Goal: Submit feedback/report problem

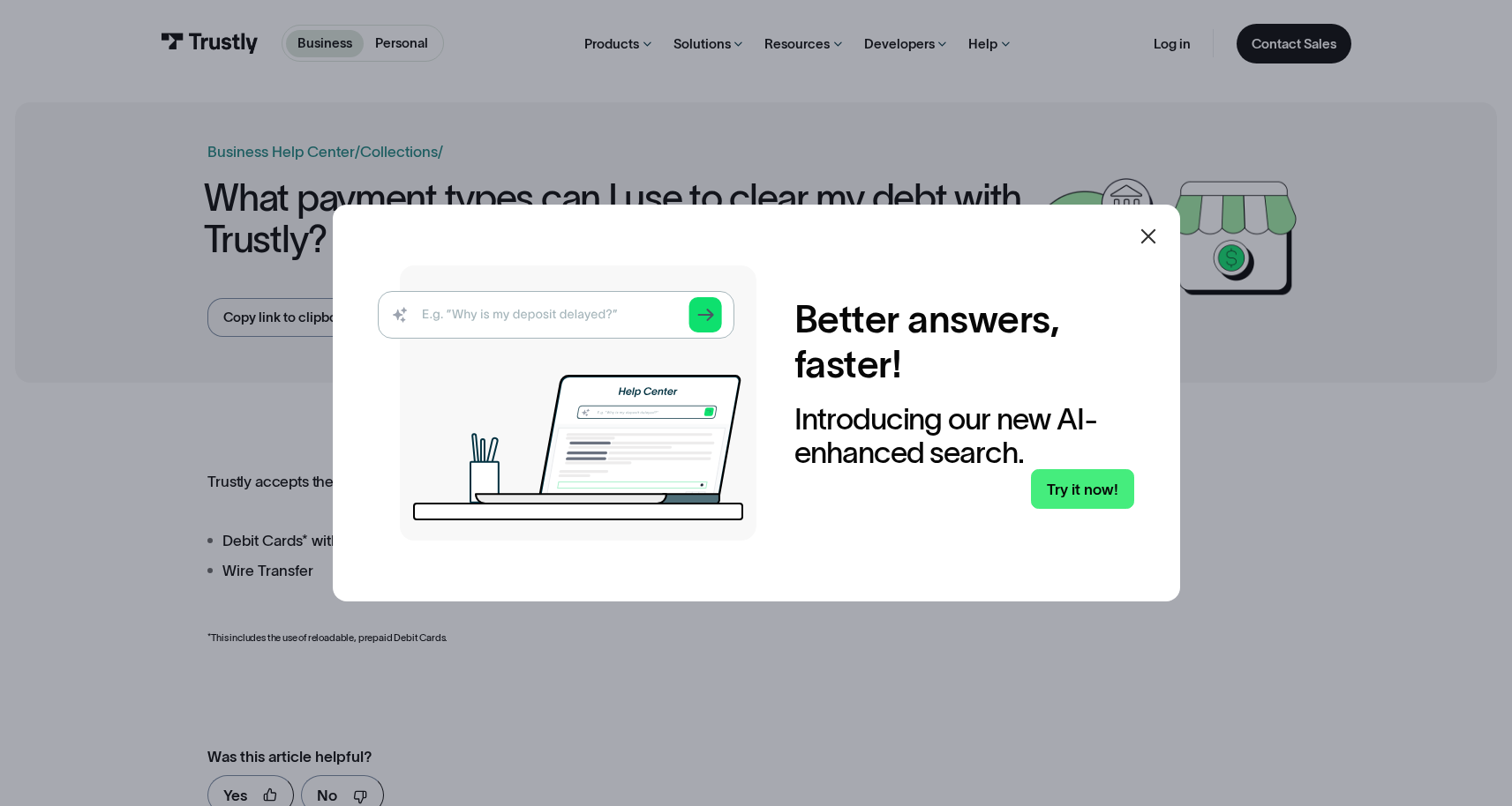
click at [1168, 237] on div at bounding box center [1149, 237] width 43 height 43
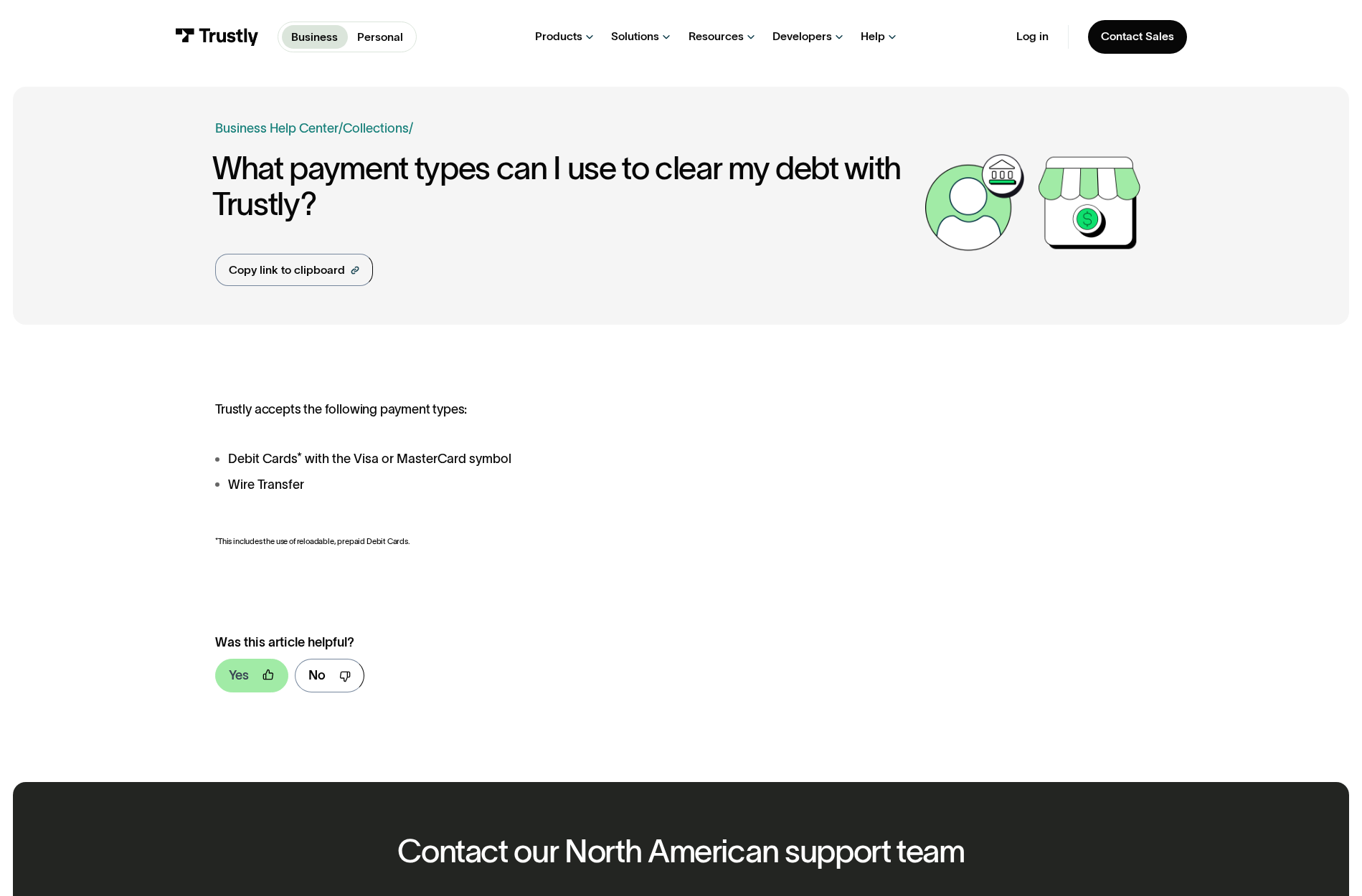
click at [236, 655] on div "Yes" at bounding box center [238, 676] width 20 height 20
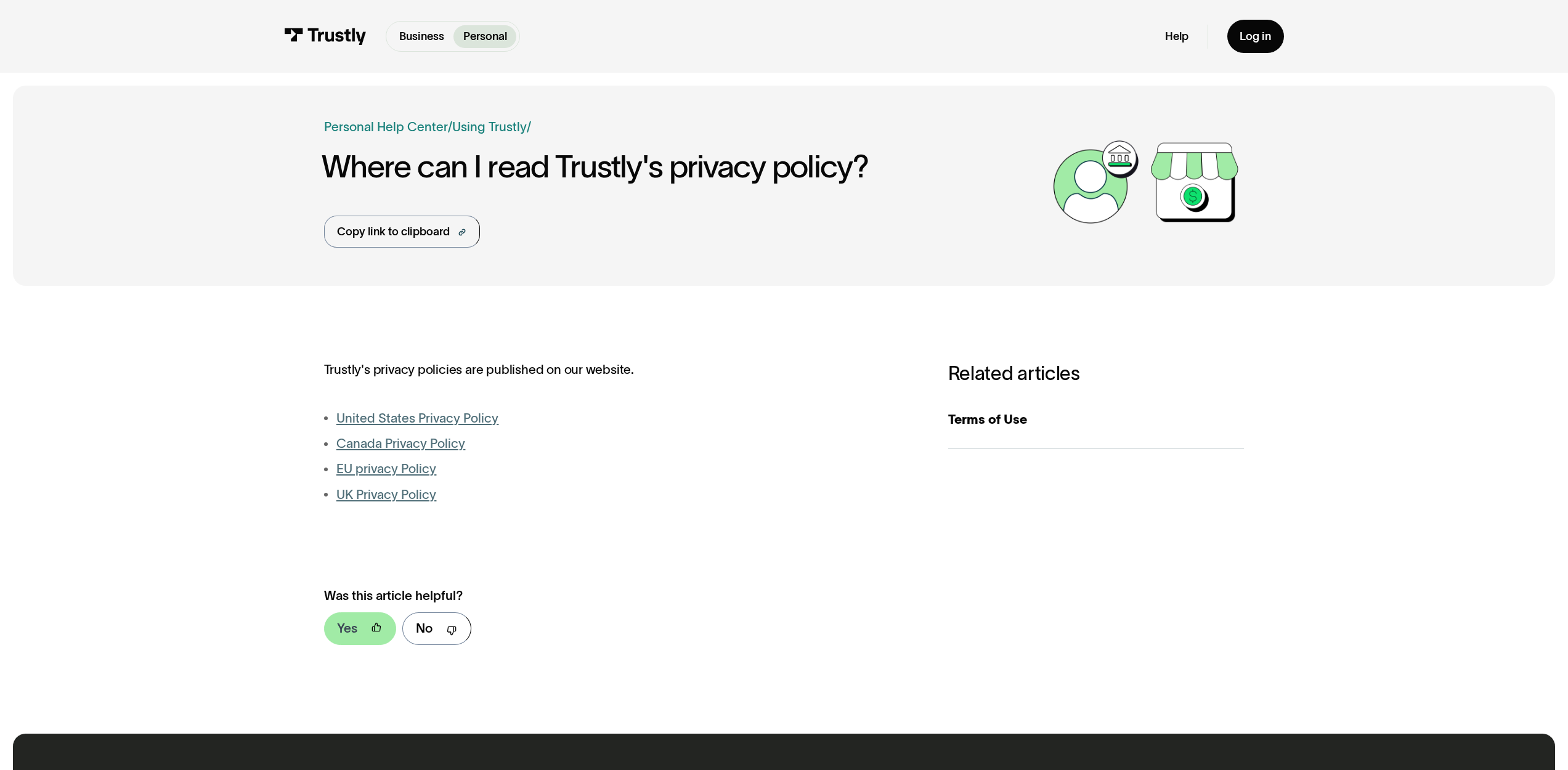
click at [357, 629] on link "Yes" at bounding box center [361, 629] width 72 height 33
